Goal: Task Accomplishment & Management: Use online tool/utility

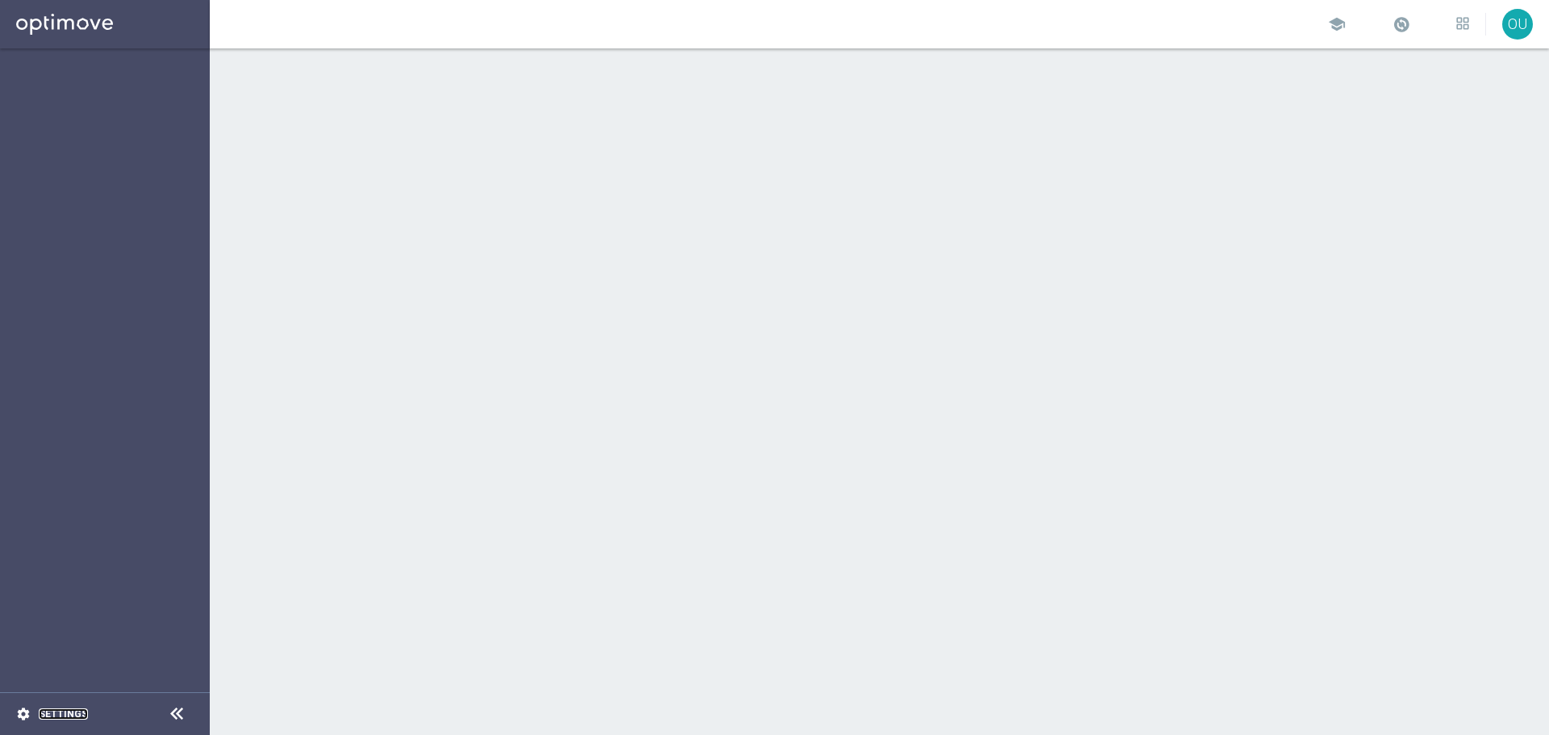
click at [54, 709] on link "Settings" at bounding box center [63, 714] width 49 height 10
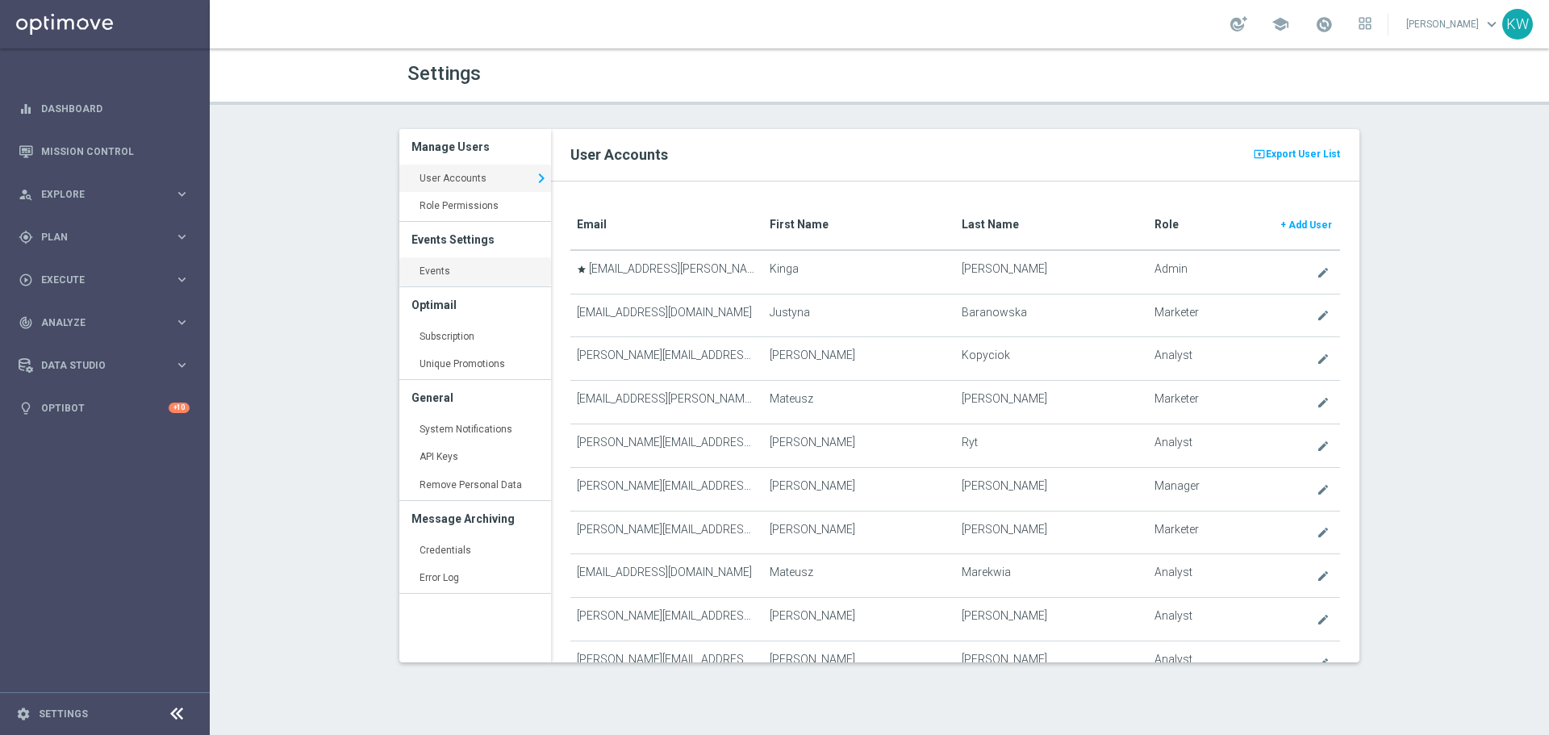
click at [467, 278] on link "Events keyboard_arrow_right" at bounding box center [475, 271] width 152 height 29
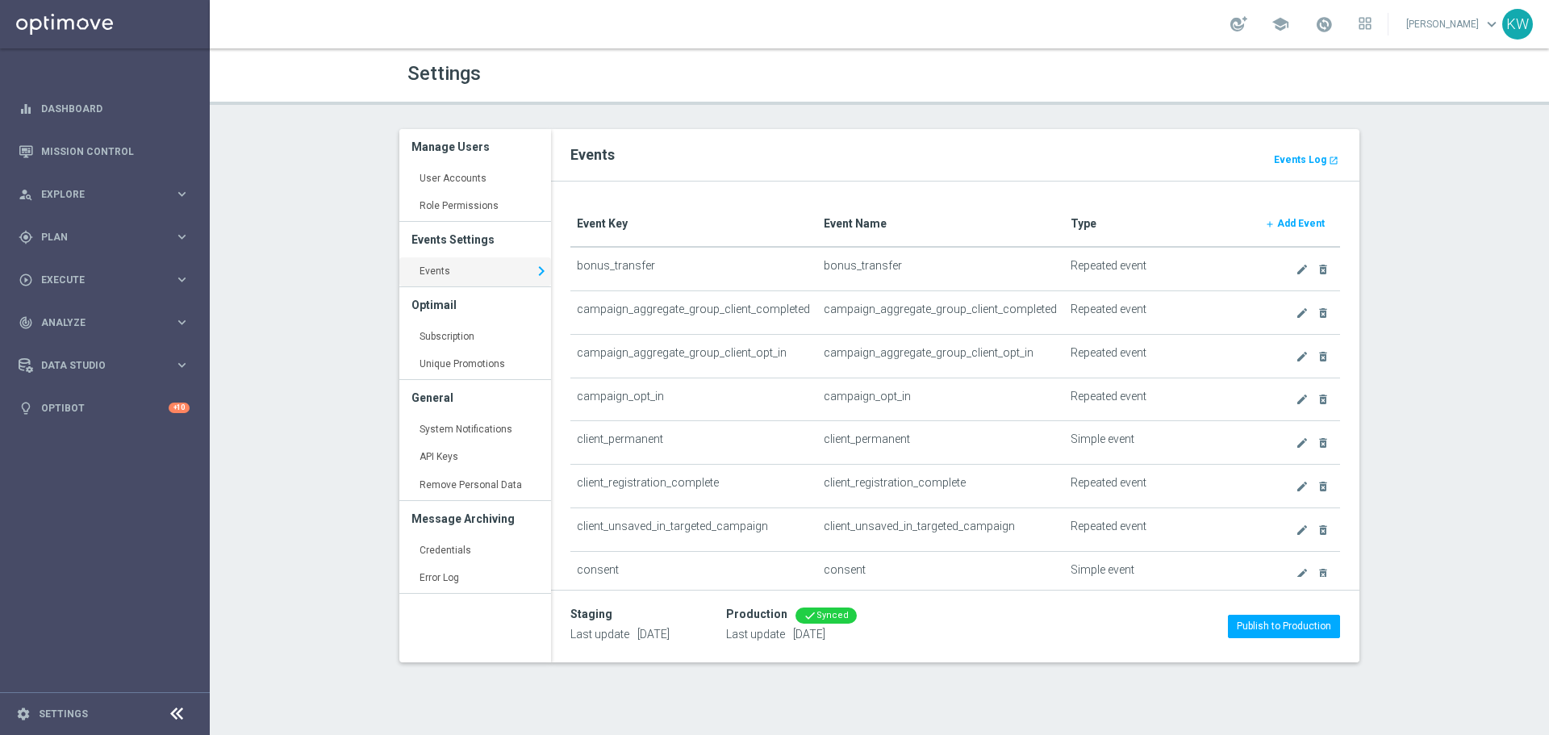
click at [1288, 219] on b "Add Event" at bounding box center [1301, 223] width 48 height 11
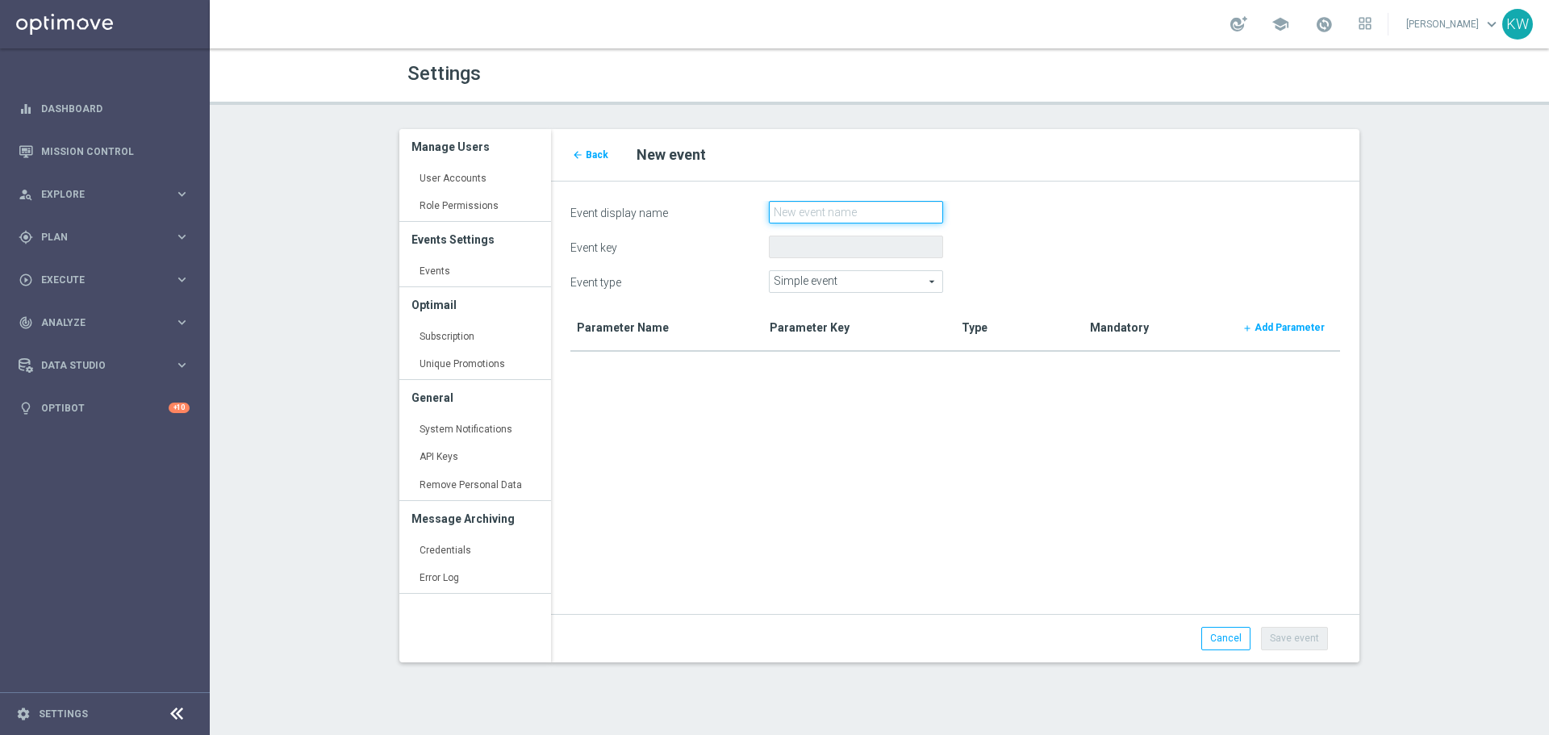
click at [876, 207] on input "Event display name" at bounding box center [856, 212] width 174 height 23
paste input "streak_client_blocked"
type input "streak_client_blocked"
click at [887, 274] on span "Simple event" at bounding box center [856, 281] width 173 height 21
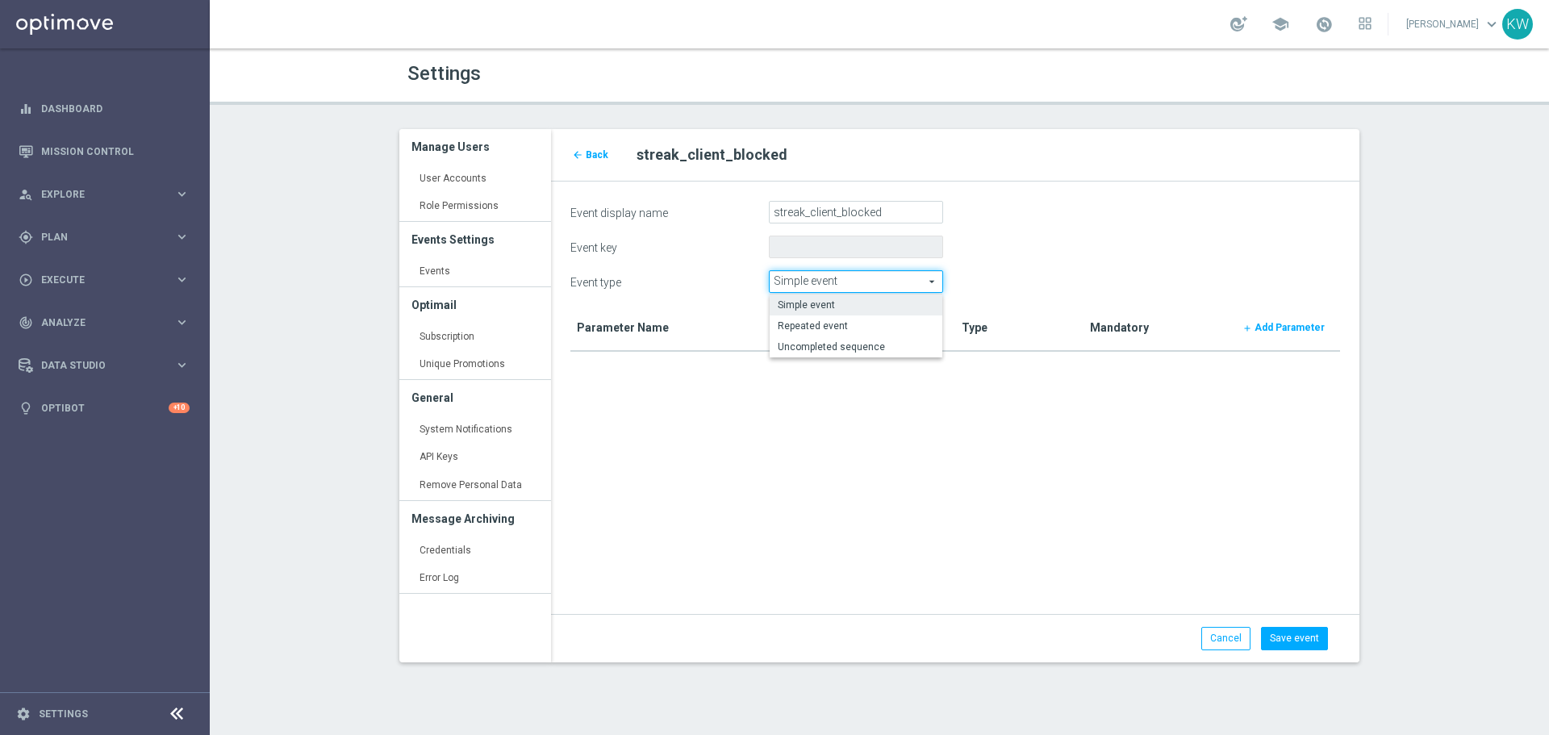
click at [877, 322] on span "Repeated event" at bounding box center [856, 326] width 157 height 13
type input "Repeated event"
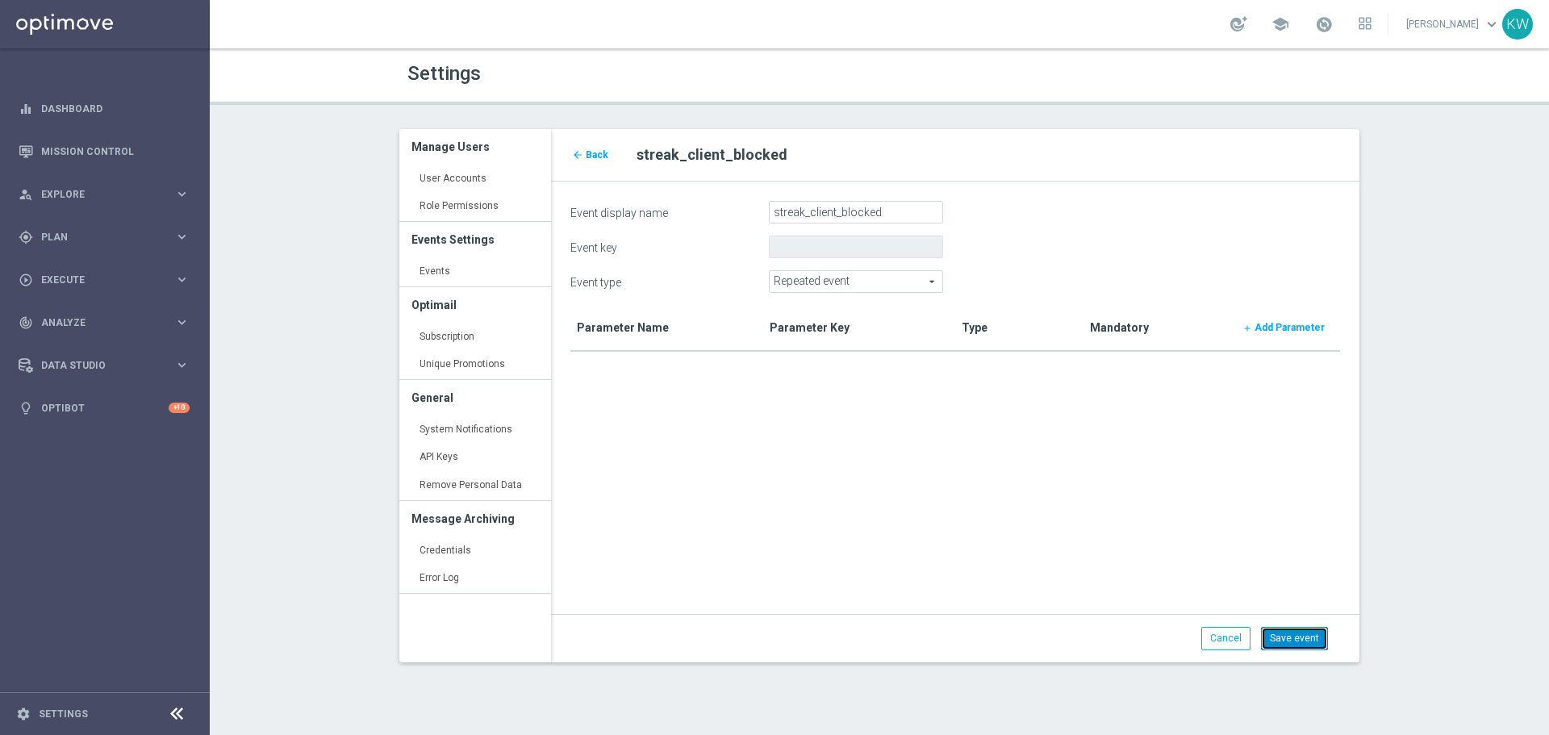
click at [1298, 630] on button "Save event" at bounding box center [1294, 638] width 67 height 23
type input "streak_client_blocked"
type input "Repeated event"
click at [587, 149] on span "Back" at bounding box center [597, 154] width 23 height 11
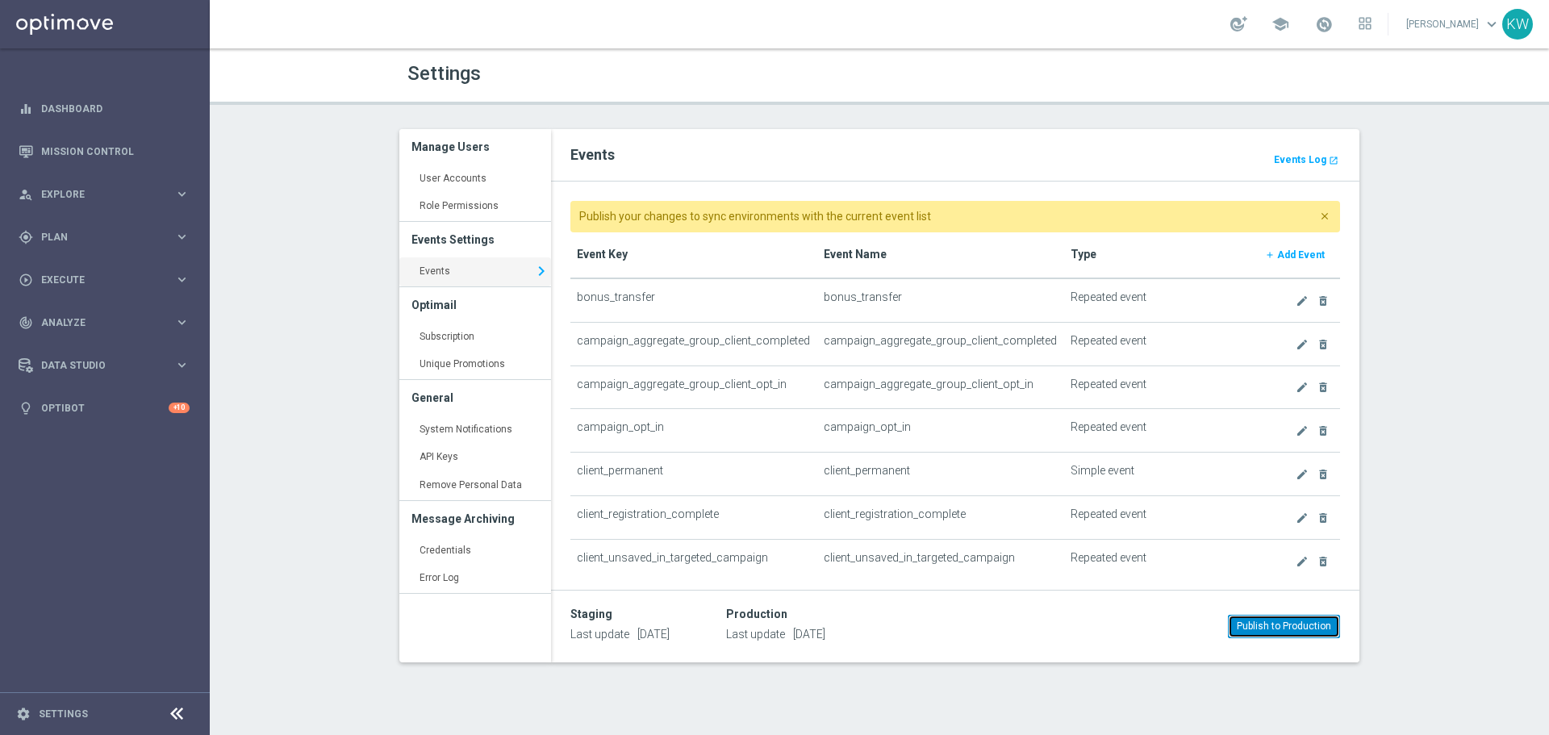
click at [1250, 635] on button "Publish to Production" at bounding box center [1284, 626] width 112 height 23
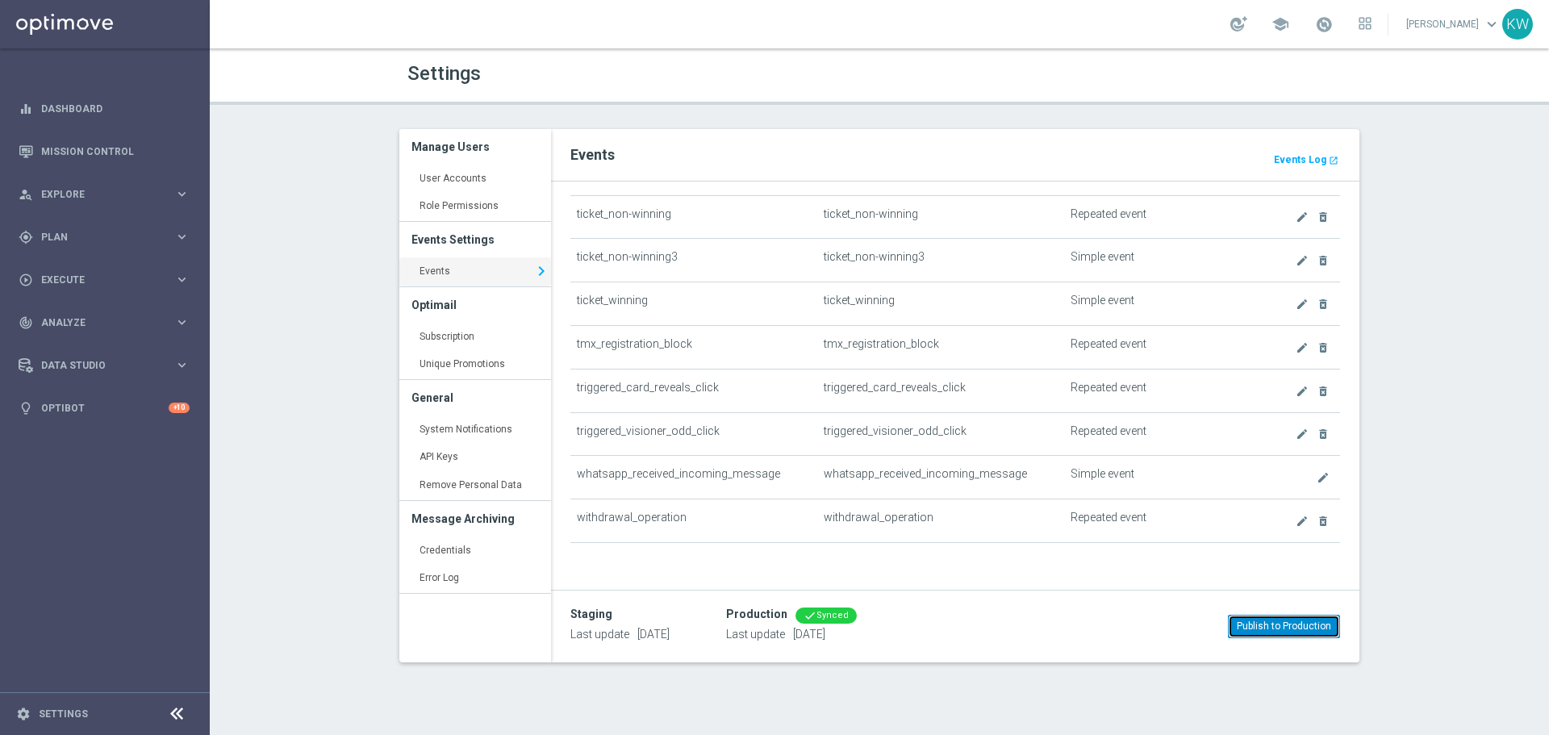
scroll to position [1894, 0]
